Goal: Find specific page/section

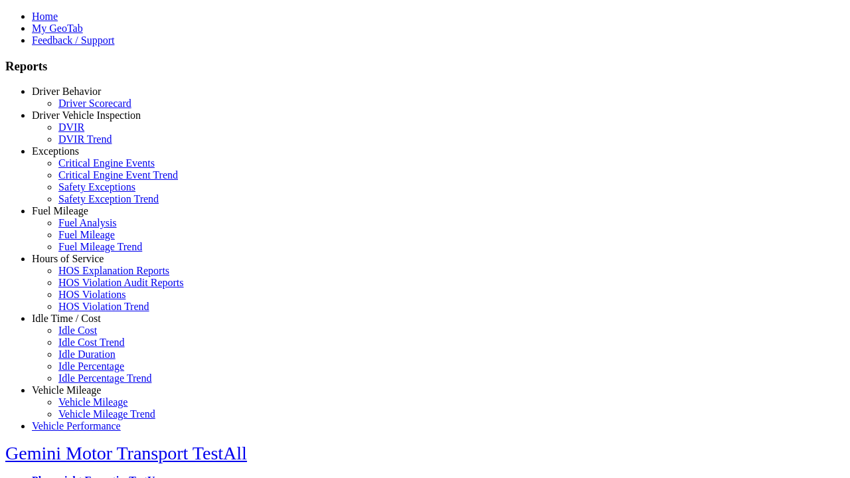
click at [76, 264] on link "Hours of Service" at bounding box center [68, 258] width 72 height 11
click at [86, 276] on link "HOS Explanation Reports" at bounding box center [113, 270] width 111 height 11
type input "**********"
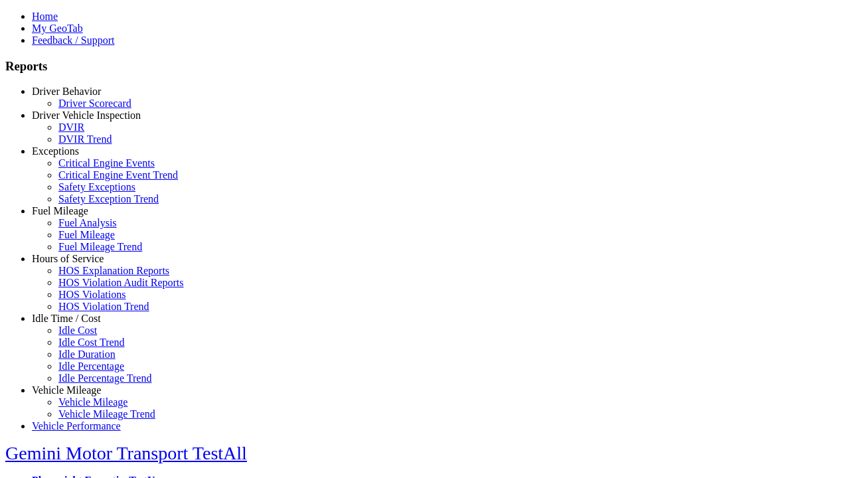
type input "*********"
